Goal: Task Accomplishment & Management: Manage account settings

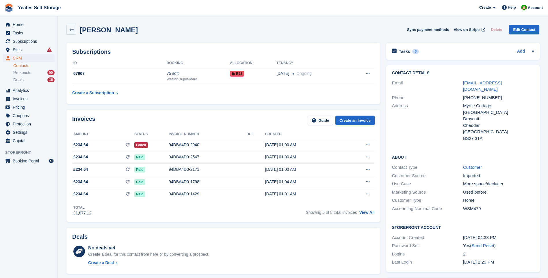
click at [18, 67] on link "Contacts" at bounding box center [33, 65] width 41 height 5
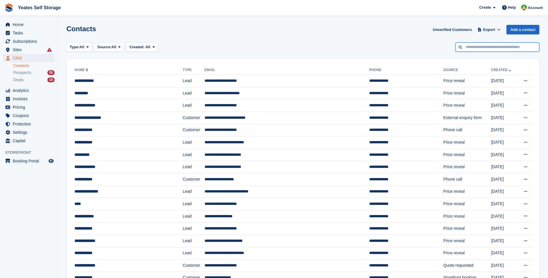
click at [487, 45] on input "text" at bounding box center [498, 47] width 84 height 10
type input "***"
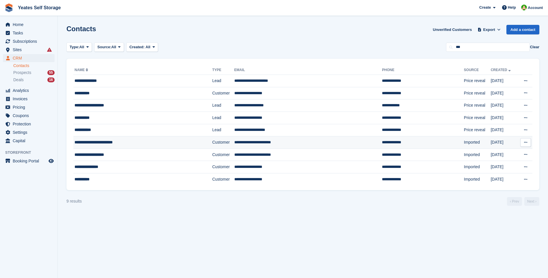
click at [241, 145] on td "**********" at bounding box center [308, 142] width 148 height 12
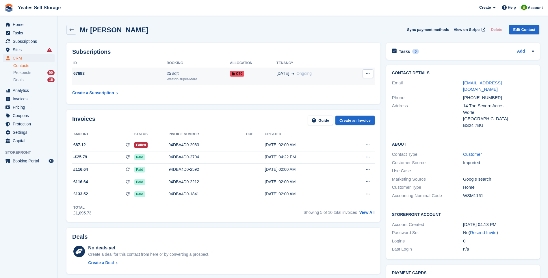
click at [167, 70] on div "25 sqft" at bounding box center [198, 73] width 63 height 6
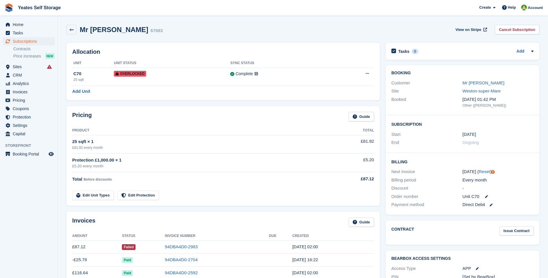
scroll to position [87, 0]
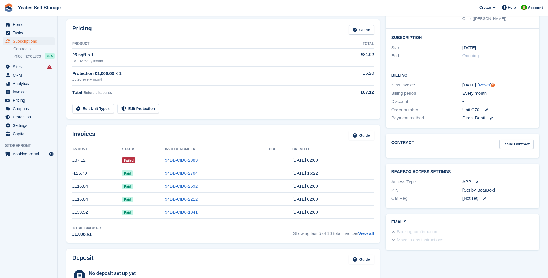
click at [77, 163] on td "£87.12" at bounding box center [97, 160] width 50 height 13
click at [81, 159] on td "£87.12" at bounding box center [97, 160] width 50 height 13
click at [170, 161] on link "94DBA4D0-2983" at bounding box center [181, 159] width 33 height 5
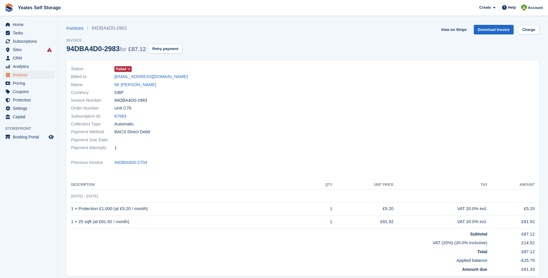
click at [129, 69] on icon at bounding box center [128, 68] width 3 height 3
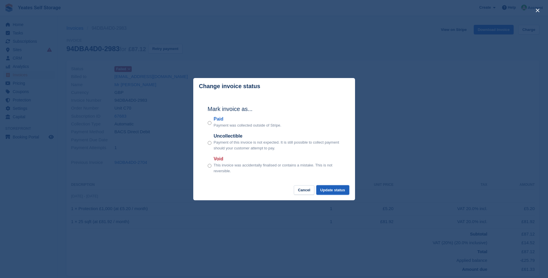
click at [336, 190] on button "Update status" at bounding box center [332, 190] width 33 height 10
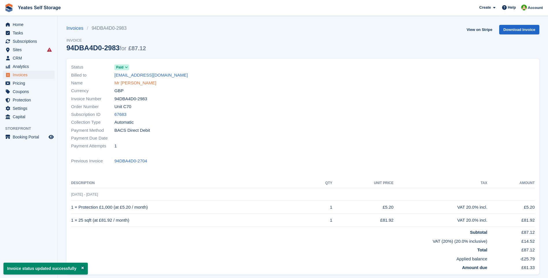
click at [150, 84] on link "Mr [PERSON_NAME]" at bounding box center [135, 83] width 42 height 7
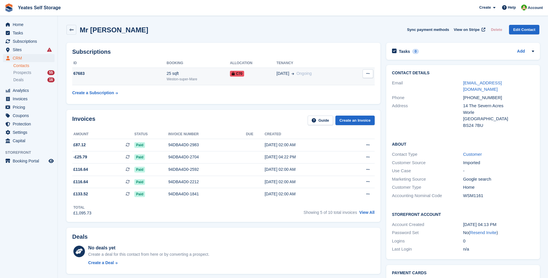
click at [301, 77] on span "Ongoing" at bounding box center [303, 73] width 15 height 6
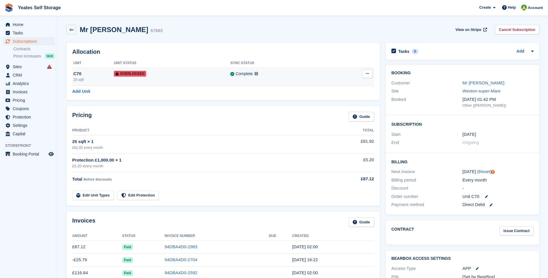
click at [367, 72] on icon at bounding box center [367, 74] width 3 height 4
click at [351, 86] on p "Remove Overlock" at bounding box center [345, 85] width 50 height 8
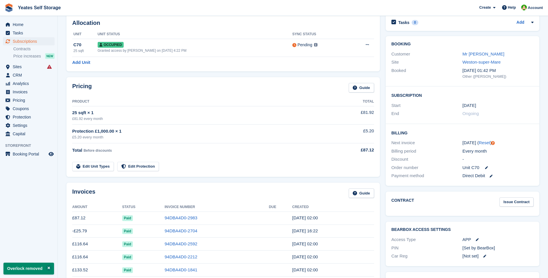
scroll to position [116, 0]
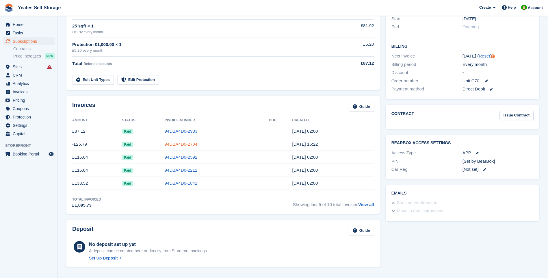
click at [168, 143] on link "94DBA4D0-2704" at bounding box center [181, 144] width 33 height 5
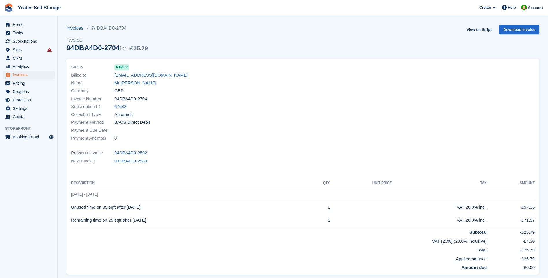
scroll to position [20, 0]
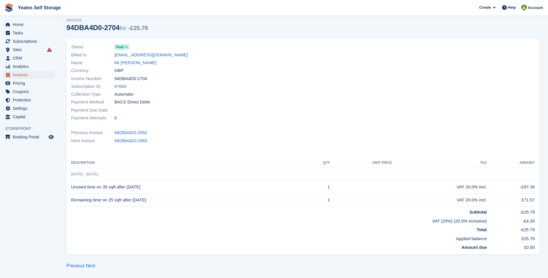
click at [20, 74] on span "Invoices" at bounding box center [30, 75] width 35 height 8
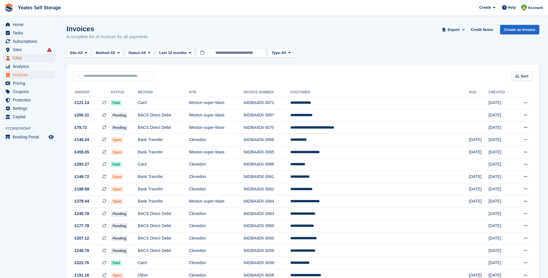
click at [21, 57] on span "CRM" at bounding box center [30, 58] width 35 height 8
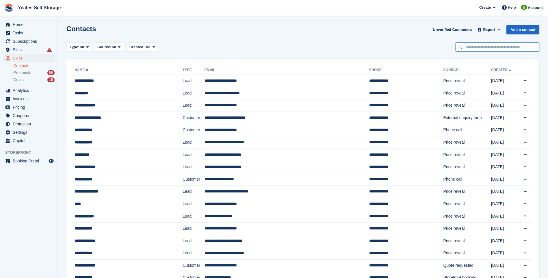
click at [469, 46] on input "text" at bounding box center [498, 47] width 84 height 10
type input "***"
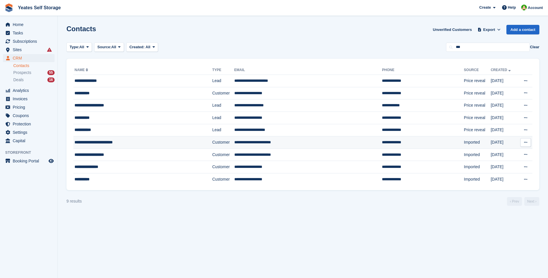
click at [234, 142] on td "**********" at bounding box center [308, 142] width 148 height 12
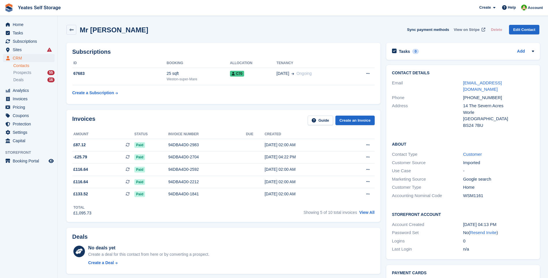
click at [470, 29] on span "View on Stripe" at bounding box center [467, 30] width 26 height 6
click at [24, 65] on link "Contacts" at bounding box center [33, 65] width 41 height 5
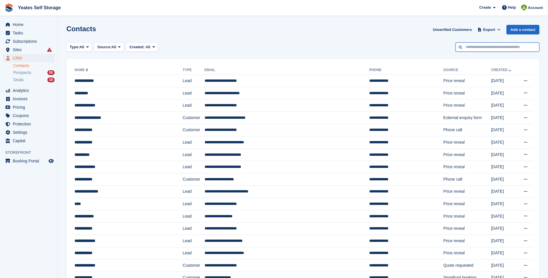
click at [482, 49] on input "text" at bounding box center [498, 47] width 84 height 10
type input "*****"
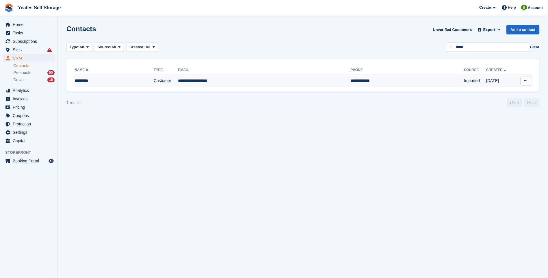
click at [193, 80] on td "**********" at bounding box center [264, 81] width 172 height 12
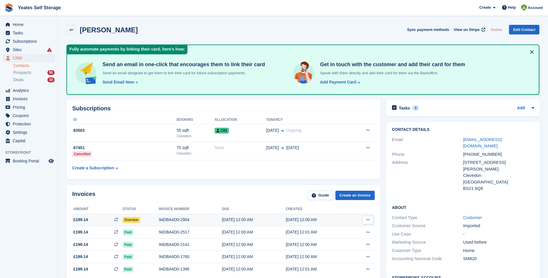
click at [79, 220] on span "£199.14" at bounding box center [80, 220] width 15 height 6
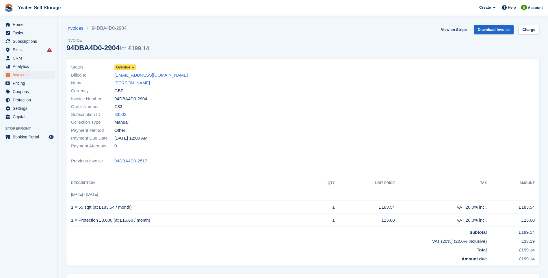
click at [132, 66] on icon at bounding box center [132, 67] width 3 height 3
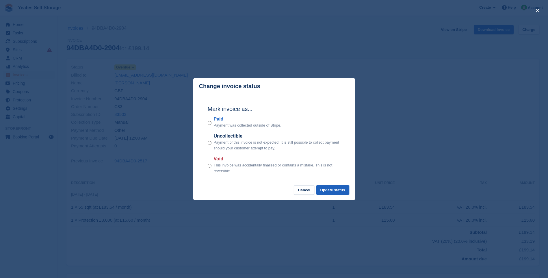
click at [342, 193] on button "Update status" at bounding box center [332, 190] width 33 height 10
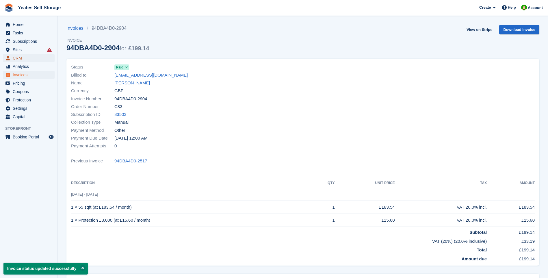
click at [16, 58] on span "CRM" at bounding box center [30, 58] width 35 height 8
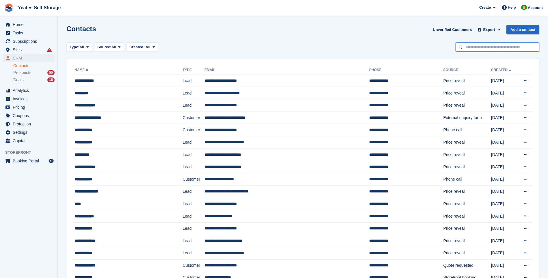
click at [481, 47] on input "text" at bounding box center [498, 47] width 84 height 10
type input "********"
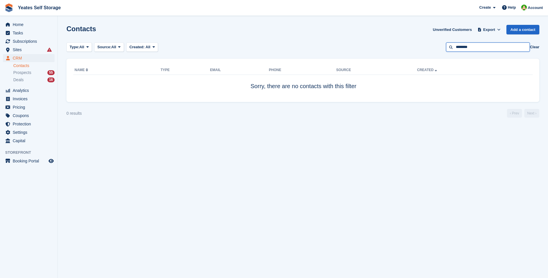
click at [478, 45] on input "********" at bounding box center [488, 47] width 84 height 10
type input "*******"
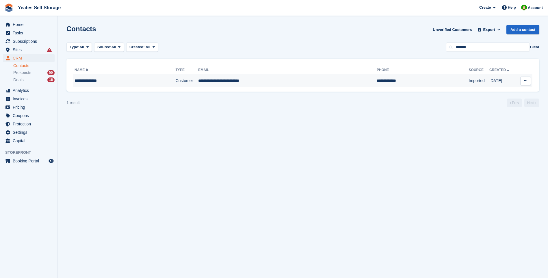
click at [213, 82] on td "**********" at bounding box center [287, 81] width 179 height 12
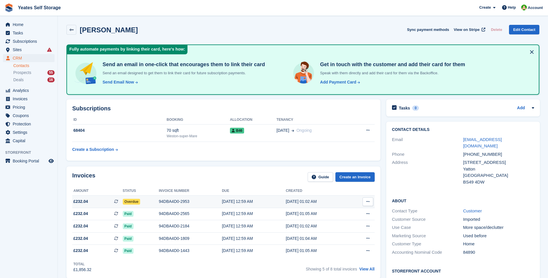
click at [81, 201] on span "£232.04" at bounding box center [80, 201] width 15 height 6
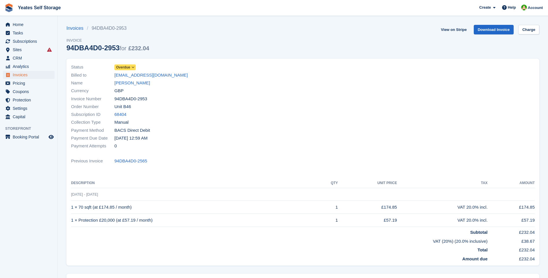
click at [134, 67] on icon at bounding box center [132, 67] width 3 height 3
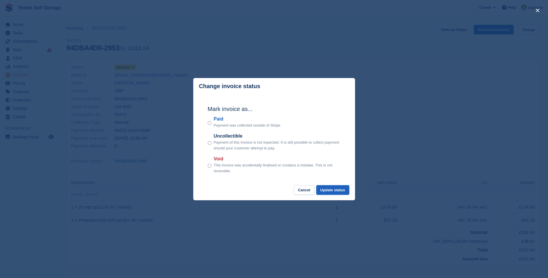
click at [341, 190] on button "Update status" at bounding box center [332, 190] width 33 height 10
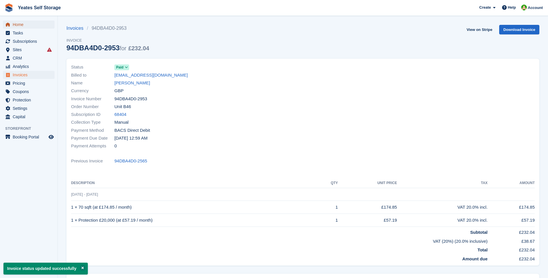
click at [19, 23] on span "Home" at bounding box center [30, 25] width 35 height 8
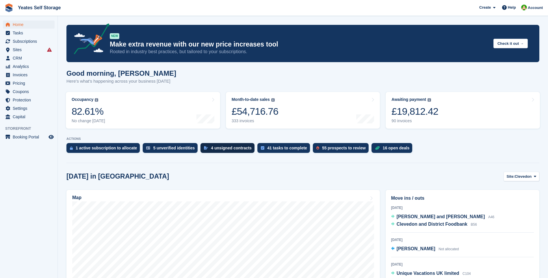
click at [215, 147] on div "4 unsigned contracts" at bounding box center [231, 148] width 41 height 5
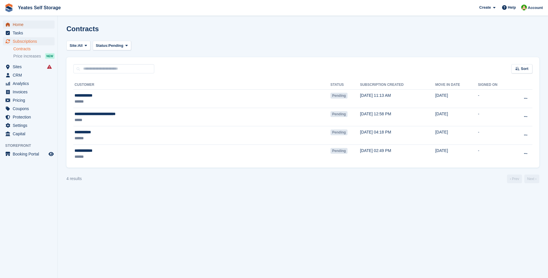
click at [20, 25] on span "Home" at bounding box center [30, 25] width 35 height 8
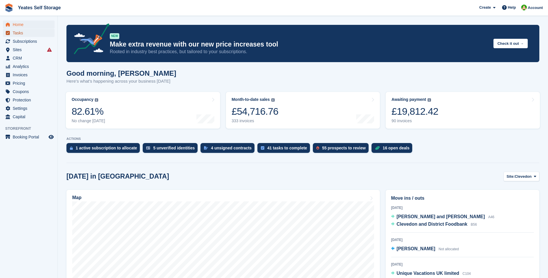
click at [19, 34] on span "Tasks" at bounding box center [30, 33] width 35 height 8
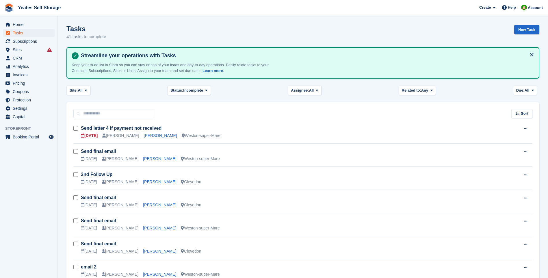
scroll to position [58, 0]
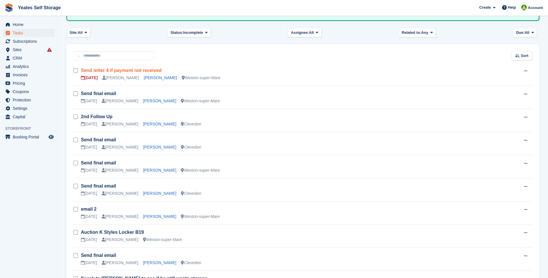
click at [110, 70] on link "Send letter 4 if payment not received" at bounding box center [121, 70] width 81 height 5
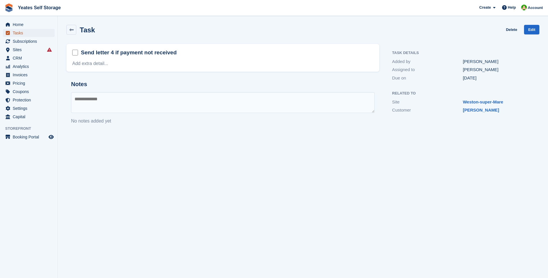
click at [20, 35] on span "Tasks" at bounding box center [30, 33] width 35 height 8
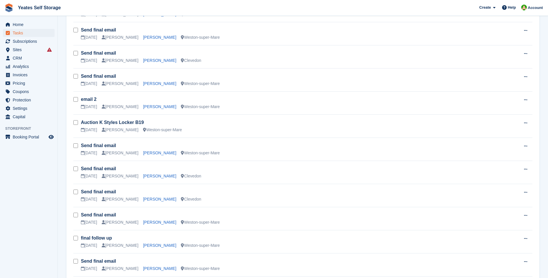
scroll to position [29, 0]
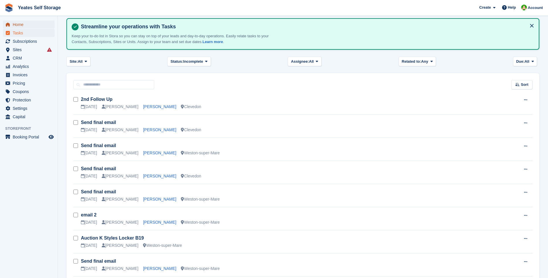
click at [16, 25] on span "Home" at bounding box center [30, 25] width 35 height 8
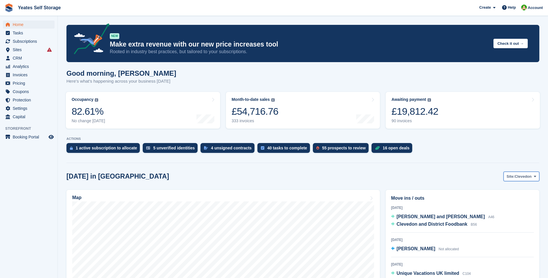
click at [527, 178] on span "Clevedon" at bounding box center [523, 177] width 17 height 6
click at [518, 198] on link "Weston-super-Mare" at bounding box center [511, 200] width 50 height 10
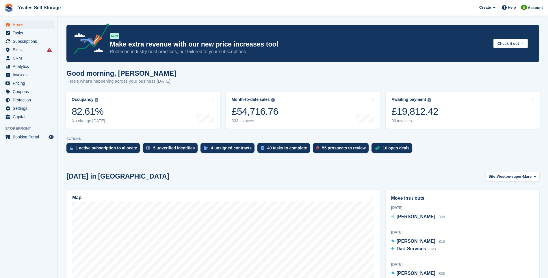
scroll to position [58, 0]
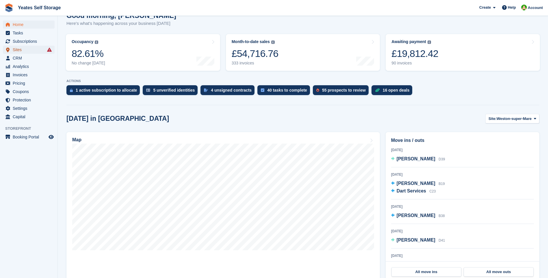
click at [19, 49] on span "Sites" at bounding box center [30, 50] width 35 height 8
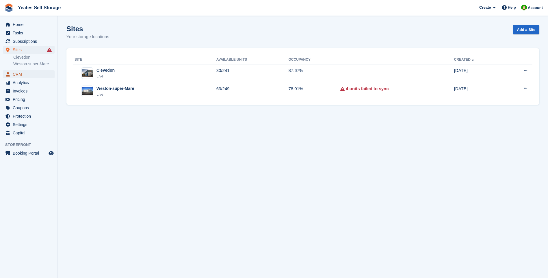
click at [15, 74] on span "CRM" at bounding box center [30, 74] width 35 height 8
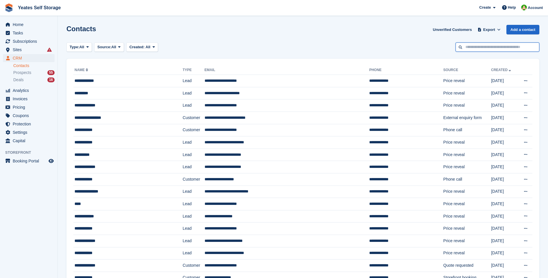
click at [477, 45] on input "text" at bounding box center [498, 47] width 84 height 10
type input "****"
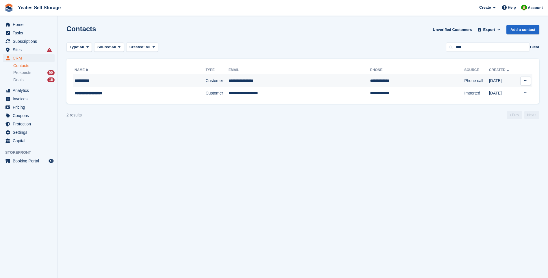
click at [230, 81] on td "**********" at bounding box center [299, 81] width 142 height 12
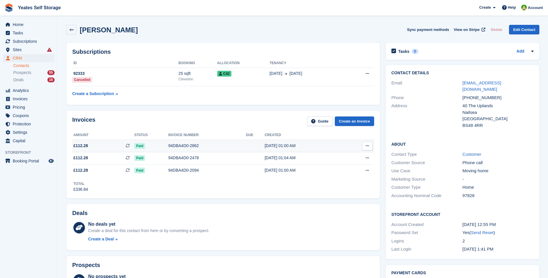
click at [177, 146] on div "94DBA4D0-2862" at bounding box center [207, 146] width 78 height 6
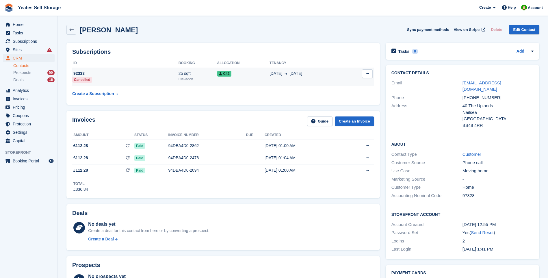
click at [274, 74] on span "[DATE]" at bounding box center [275, 73] width 13 height 6
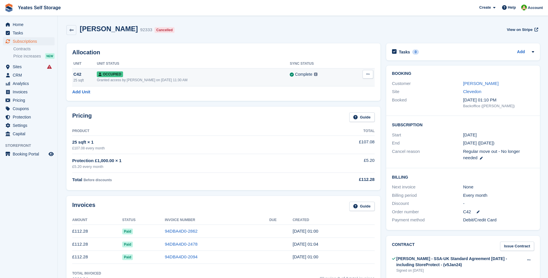
click at [367, 74] on icon at bounding box center [367, 74] width 3 height 4
click at [337, 98] on p "Deallocate" at bounding box center [345, 98] width 50 height 8
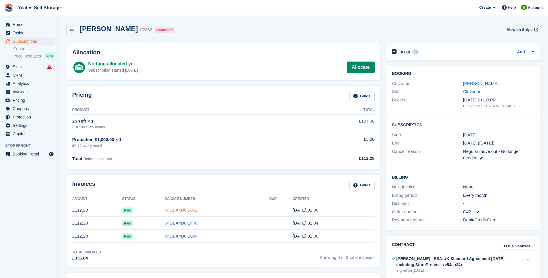
click at [171, 209] on link "94DBA4D0-2862" at bounding box center [181, 209] width 33 height 5
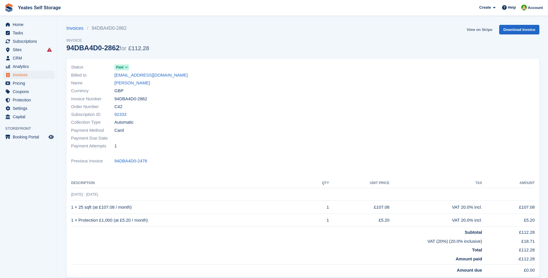
click at [479, 30] on link "View on Stripe" at bounding box center [479, 30] width 30 height 10
click at [127, 82] on link "Brian Dann" at bounding box center [132, 83] width 36 height 7
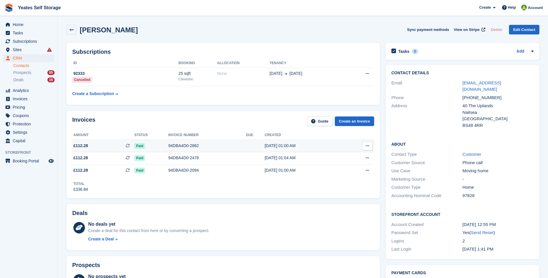
click at [182, 148] on div "94DBA4D0-2862" at bounding box center [207, 146] width 78 height 6
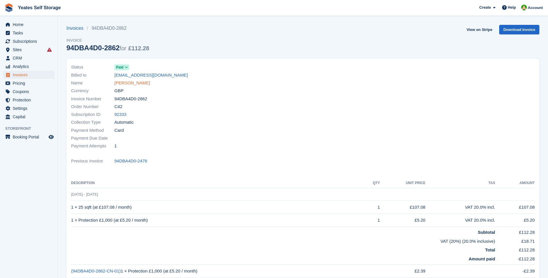
click at [125, 83] on link "[PERSON_NAME]" at bounding box center [132, 83] width 36 height 7
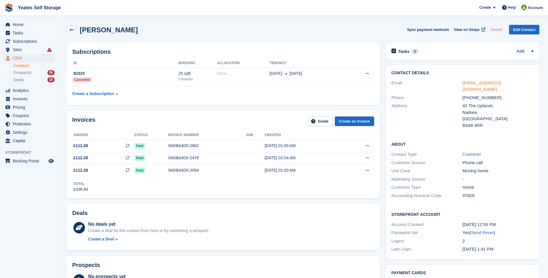
click at [493, 84] on link "briandann@sky.com" at bounding box center [481, 86] width 39 height 12
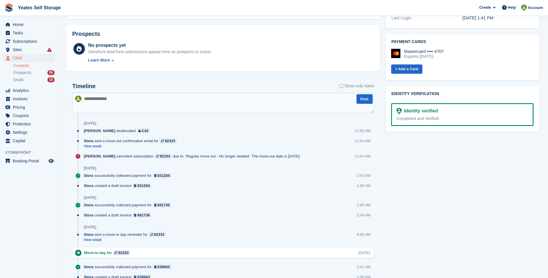
scroll to position [202, 0]
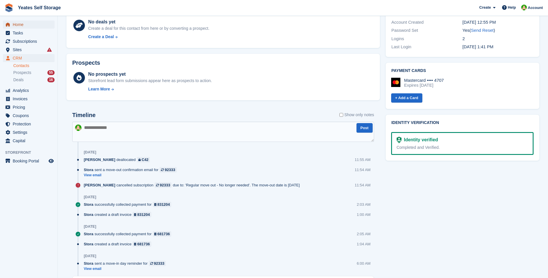
click at [20, 25] on span "Home" at bounding box center [30, 25] width 35 height 8
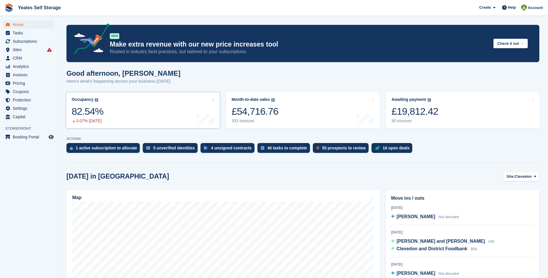
click at [148, 111] on link "Occupancy The percentage of all currently allocated units in terms of area. Inc…" at bounding box center [143, 110] width 154 height 37
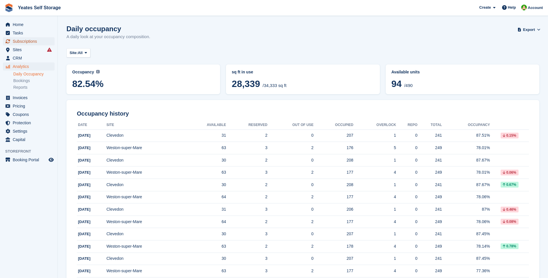
click at [18, 42] on span "Subscriptions" at bounding box center [30, 41] width 35 height 8
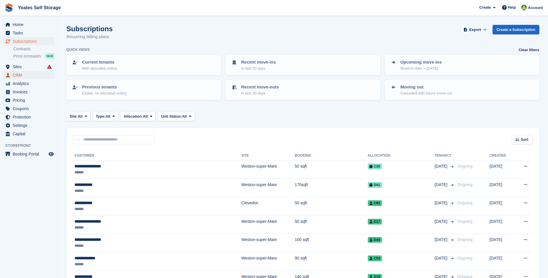
click at [19, 74] on span "CRM" at bounding box center [30, 75] width 35 height 8
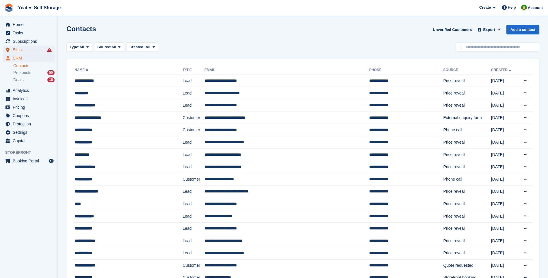
click at [21, 50] on span "Sites" at bounding box center [30, 50] width 35 height 8
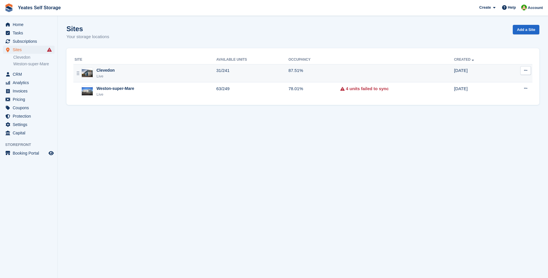
click at [113, 74] on div "Live" at bounding box center [105, 76] width 18 height 6
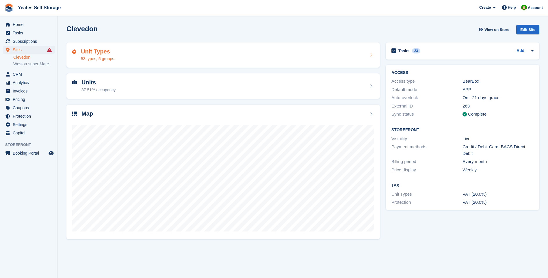
click at [91, 61] on div "53 types, 5 groups" at bounding box center [97, 59] width 33 height 6
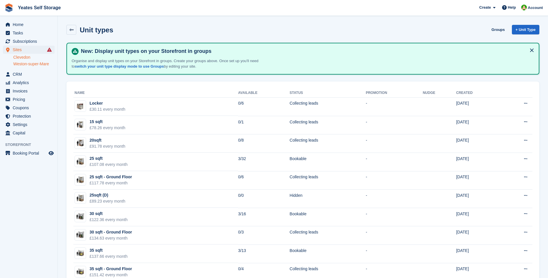
click at [23, 64] on link "Weston-super-Mare" at bounding box center [33, 63] width 41 height 5
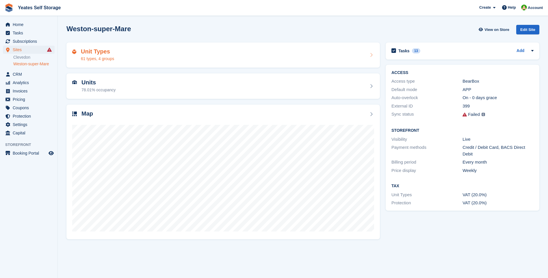
click at [89, 62] on div "Unit Types 61 types, 4 groups" at bounding box center [222, 54] width 313 height 25
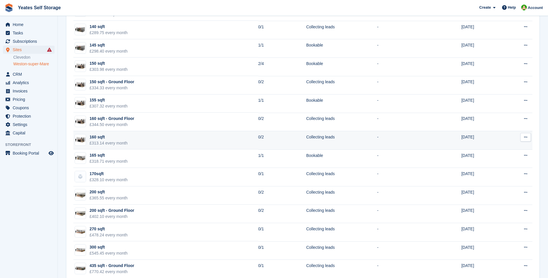
scroll to position [809, 0]
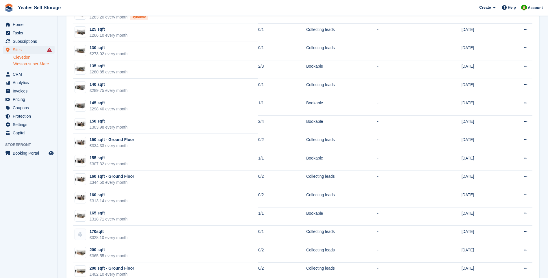
click at [20, 57] on link "Clevedon" at bounding box center [33, 57] width 41 height 5
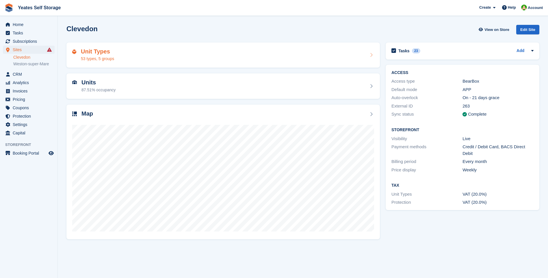
click at [94, 57] on div "53 types, 5 groups" at bounding box center [97, 59] width 33 height 6
